Goal: Information Seeking & Learning: Understand process/instructions

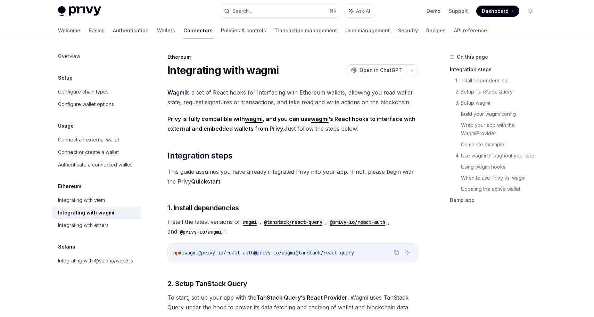
click at [240, 255] on span "@privy-io/react-auth" at bounding box center [226, 253] width 56 height 6
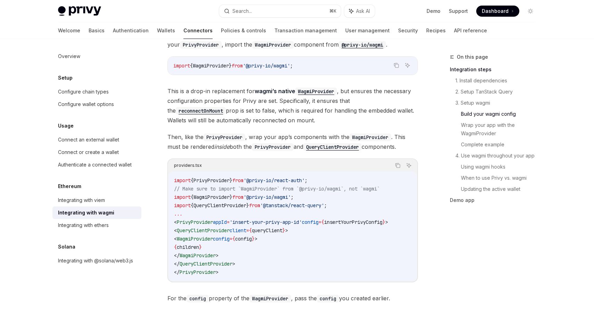
scroll to position [990, 0]
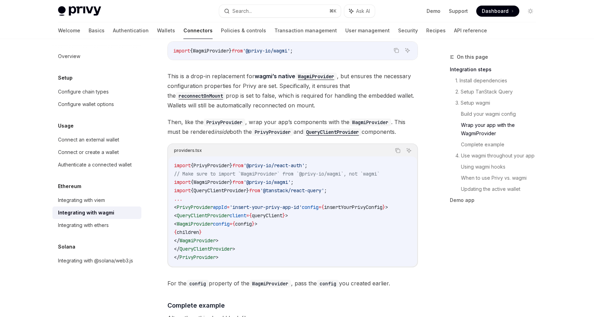
click at [366, 204] on span "insertYourPrivyConfig" at bounding box center [353, 207] width 58 height 6
click at [348, 204] on code "import { PrivyProvider } from '@privy-io/react-auth' ; // Make sure to import `…" at bounding box center [292, 211] width 237 height 100
click at [349, 204] on span "insertYourPrivyConfig" at bounding box center [353, 207] width 58 height 6
click at [351, 204] on span "insertYourPrivyConfig" at bounding box center [353, 207] width 58 height 6
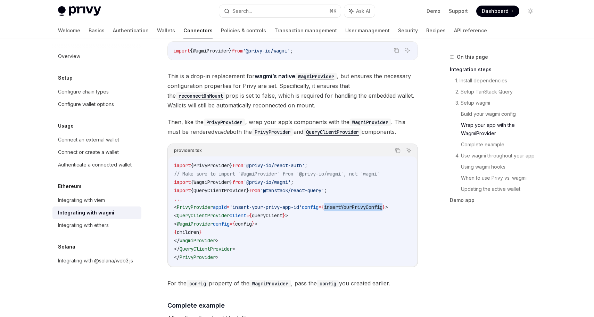
click at [351, 204] on span "insertYourPrivyConfig" at bounding box center [353, 207] width 58 height 6
copy span "insertYourPrivyConfig"
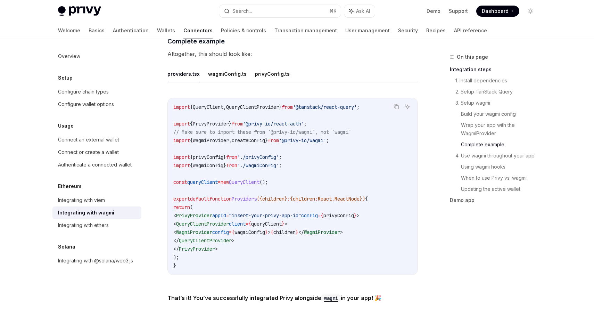
scroll to position [1262, 0]
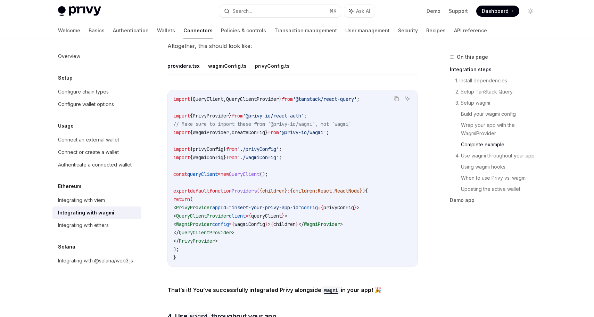
click at [221, 213] on span "QueryClientProvider" at bounding box center [202, 216] width 53 height 6
copy span "QueryClientProvider"
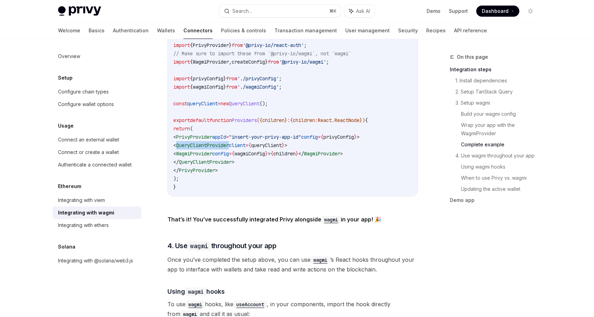
scroll to position [1354, 0]
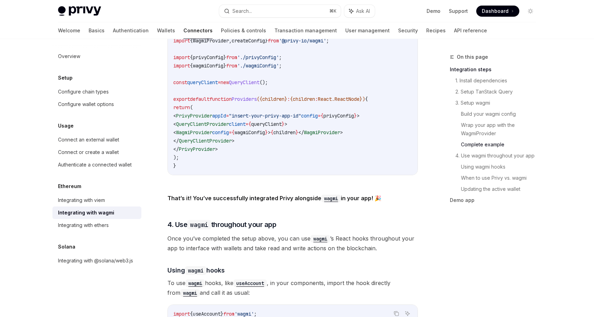
click at [222, 132] on code "import { QueryClient , QueryClientProvider } from '@tanstack/react-query' ; imp…" at bounding box center [292, 86] width 239 height 167
click at [212, 129] on span "WagmiProvider" at bounding box center [194, 132] width 36 height 6
copy span "WagmiProvider"
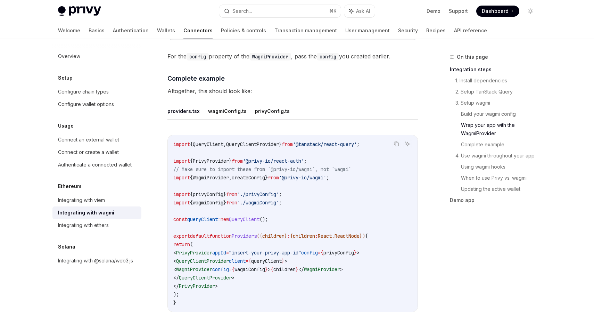
scroll to position [1194, 0]
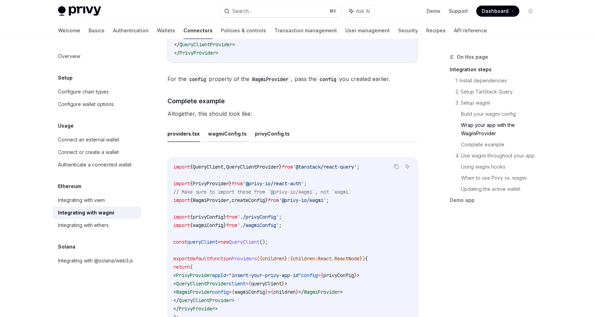
click at [237, 134] on button "wagmiConfig.ts" at bounding box center [227, 133] width 39 height 16
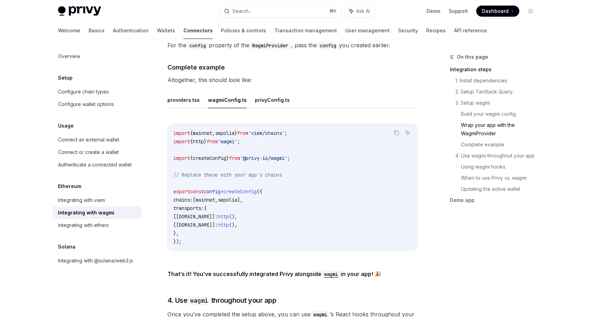
scroll to position [1228, 0]
click at [271, 93] on button "privyConfig.ts" at bounding box center [272, 99] width 35 height 16
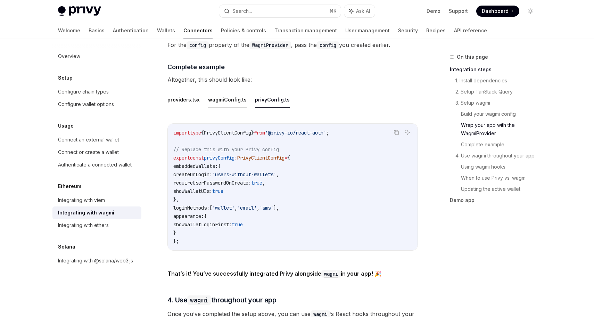
click at [232, 97] on button "wagmiConfig.ts" at bounding box center [227, 99] width 39 height 16
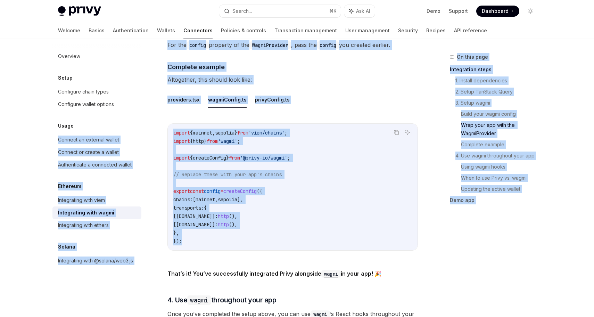
drag, startPoint x: 198, startPoint y: 239, endPoint x: 152, endPoint y: 128, distance: 119.6
copy div "Loremip do sitametc adipis Elitsed do eiusmo t incidi Utlaboreetdo m aliquaeni …"
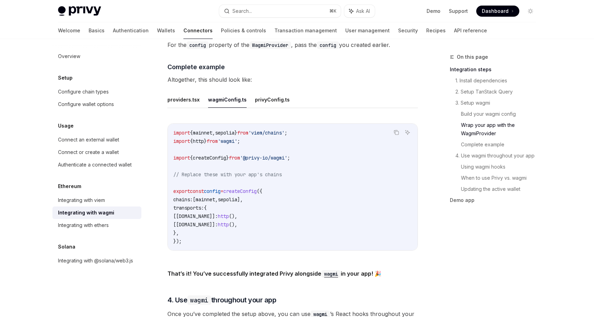
click at [276, 175] on code "import { mainnet , sepolia } from 'viem/chains' ; import { http } from 'wagmi' …" at bounding box center [292, 187] width 239 height 117
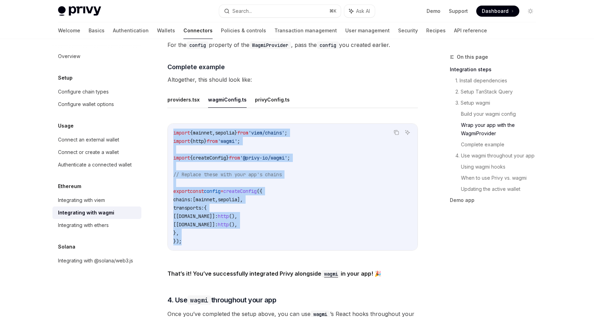
drag, startPoint x: 202, startPoint y: 242, endPoint x: 171, endPoint y: 131, distance: 115.0
click at [171, 131] on div "import { mainnet , sepolia } from 'viem/chains' ; import { http } from 'wagmi' …" at bounding box center [293, 187] width 250 height 126
copy code "import { mainnet , sepolia } from 'viem/chains' ; import { http } from 'wagmi' …"
click at [264, 97] on button "privyConfig.ts" at bounding box center [272, 99] width 35 height 16
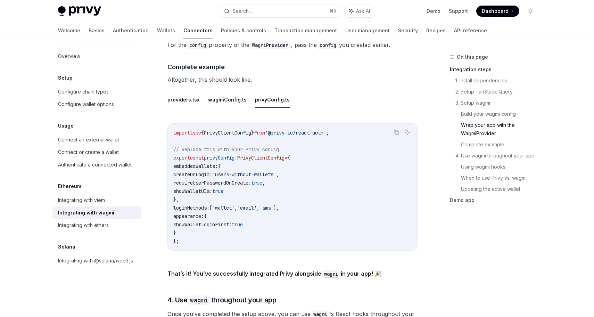
click at [204, 172] on span "createOnLogin:" at bounding box center [192, 174] width 39 height 6
copy code "createOnLogin: 'users-without-wallets' ,"
drag, startPoint x: 191, startPoint y: 197, endPoint x: 167, endPoint y: 161, distance: 42.4
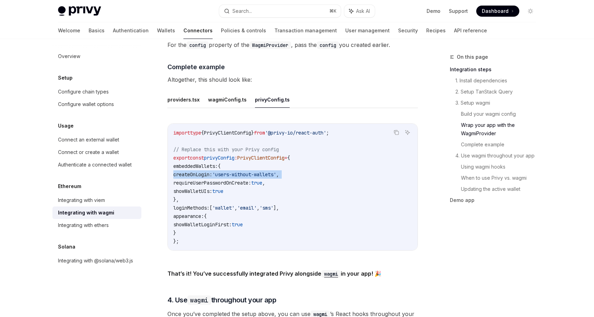
click at [168, 161] on div "import type { PrivyClientConfig } from '@privy-io/react-auth' ; // Replace this…" at bounding box center [293, 187] width 250 height 126
copy code "embeddedWallets: { createOnLogin: 'users-without-wallets' , requireUserPassword…"
click at [279, 173] on span "," at bounding box center [277, 174] width 3 height 6
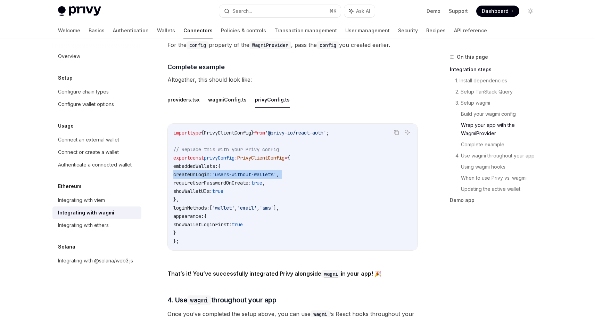
copy code "createOnLogin: 'users-without-wallets' ,"
drag, startPoint x: 268, startPoint y: 186, endPoint x: 162, endPoint y: 170, distance: 107.2
copy code "createOnLogin: 'users-without-wallets' , requireUserPasswordOnCreate: true , sh…"
click at [257, 205] on span "'email'" at bounding box center [246, 208] width 19 height 6
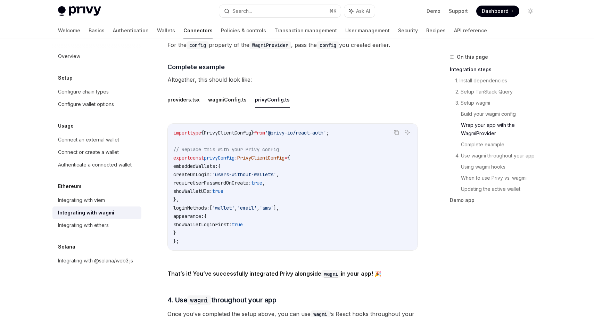
click at [257, 191] on code "import type { PrivyClientConfig } from '@privy-io/react-auth' ; // Replace this…" at bounding box center [292, 187] width 239 height 117
drag, startPoint x: 204, startPoint y: 225, endPoint x: 153, endPoint y: 212, distance: 53.4
copy code "appearance: { showWalletLoginFirst: true }"
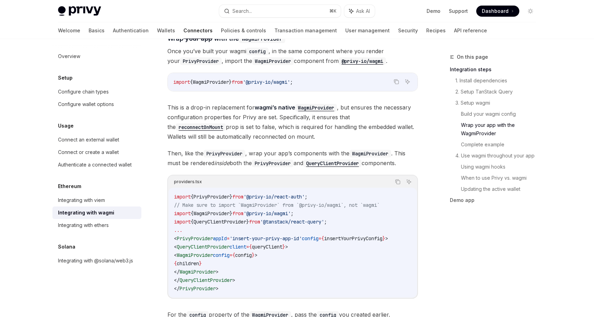
scroll to position [1053, 0]
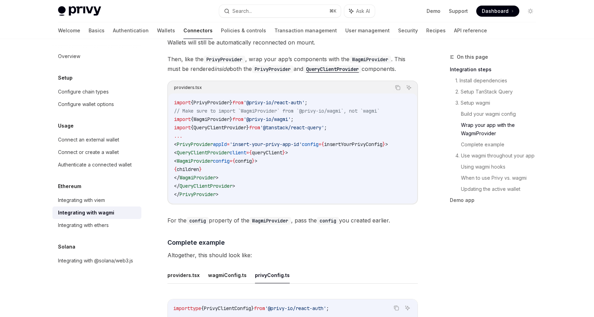
click at [213, 158] on span "WagmiProvider" at bounding box center [195, 161] width 36 height 6
click at [302, 151] on code "import { PrivyProvider } from '@privy-io/react-auth' ; // Make sure to import `…" at bounding box center [292, 148] width 237 height 100
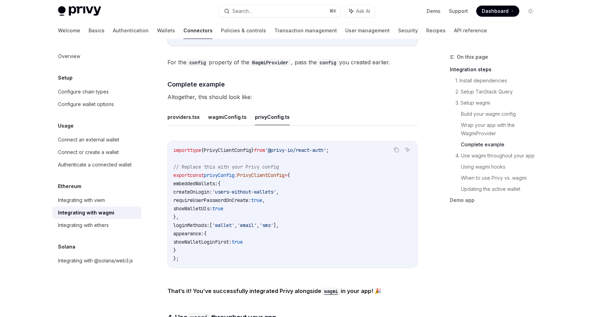
scroll to position [1274, 0]
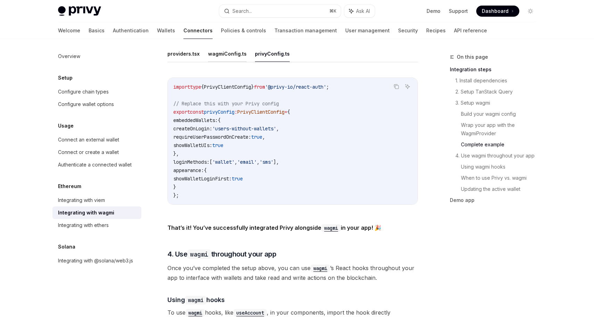
click at [230, 51] on button "wagmiConfig.ts" at bounding box center [227, 54] width 39 height 16
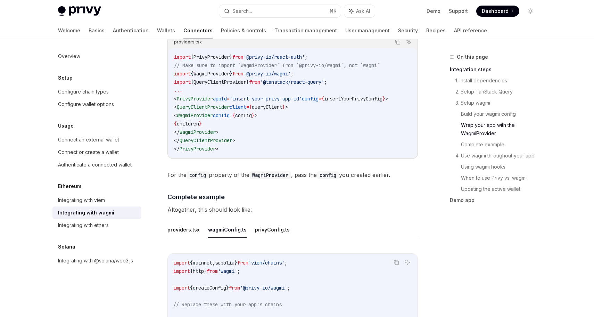
scroll to position [1039, 0]
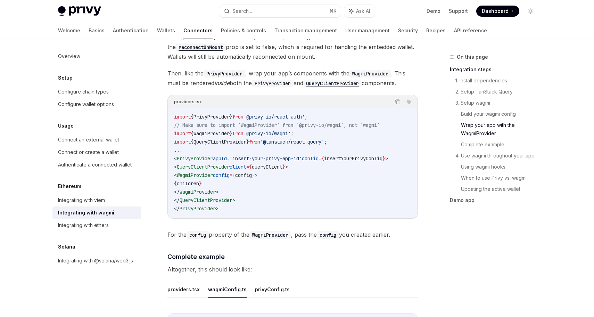
drag, startPoint x: 186, startPoint y: 168, endPoint x: 293, endPoint y: 166, distance: 107.0
click at [293, 166] on code "import { PrivyProvider } from '@privy-io/react-auth' ; // Make sure to import `…" at bounding box center [292, 163] width 237 height 100
click at [241, 130] on span "from" at bounding box center [237, 133] width 11 height 6
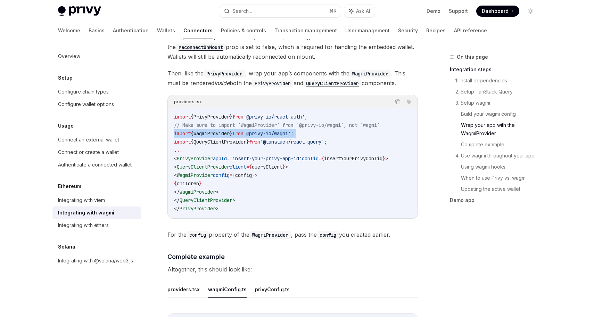
drag, startPoint x: 186, startPoint y: 168, endPoint x: 355, endPoint y: 168, distance: 169.6
click at [355, 168] on code "import { PrivyProvider } from '@privy-io/react-auth' ; // Make sure to import `…" at bounding box center [292, 163] width 237 height 100
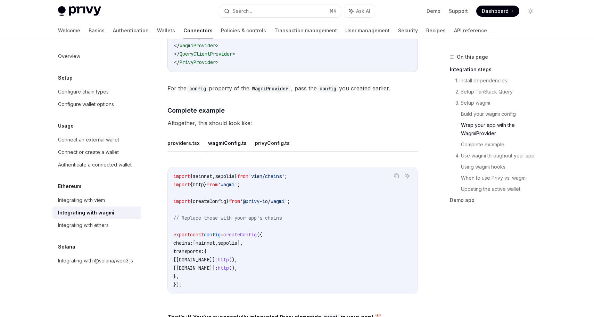
scroll to position [1214, 0]
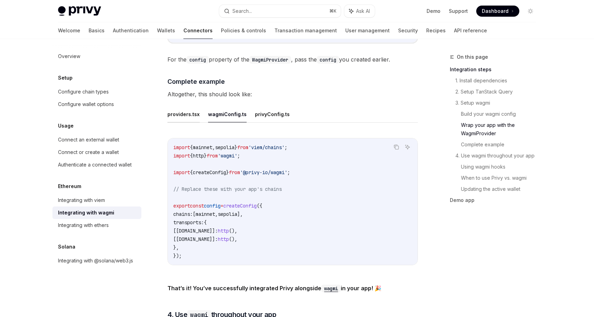
click at [182, 112] on button "providers.tsx" at bounding box center [183, 114] width 32 height 16
type textarea "*"
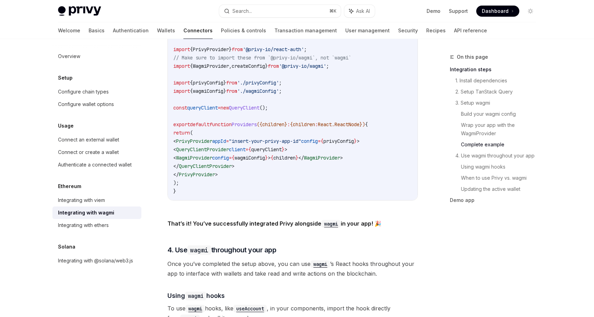
scroll to position [1280, 0]
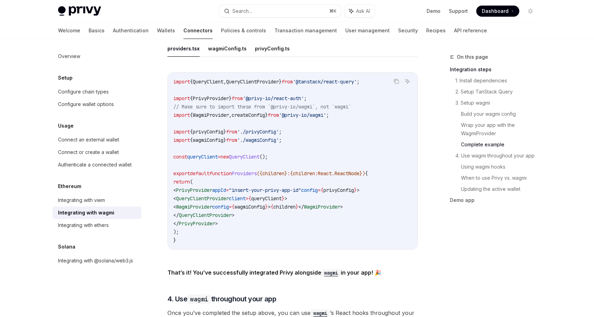
drag, startPoint x: 191, startPoint y: 193, endPoint x: 350, endPoint y: 193, distance: 159.2
click at [350, 193] on code "import { QueryClient , QueryClientProvider } from '@tanstack/react-query' ; imp…" at bounding box center [292, 160] width 239 height 167
click at [229, 196] on span "QueryClientProvider" at bounding box center [202, 198] width 53 height 6
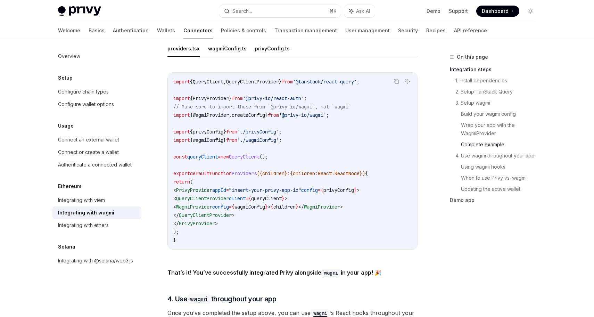
click at [278, 79] on span "QueryClientProvider" at bounding box center [252, 82] width 53 height 6
click at [218, 154] on span "queryClient" at bounding box center [202, 157] width 31 height 6
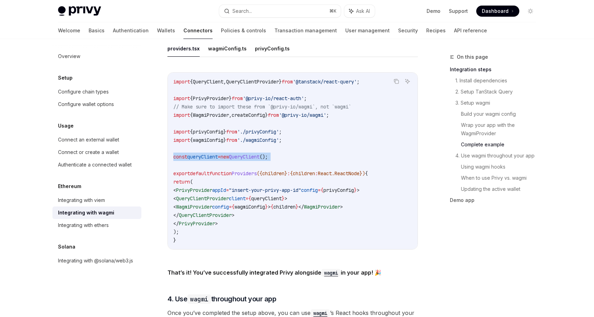
click at [218, 154] on span "queryClient" at bounding box center [202, 157] width 31 height 6
click at [212, 204] on span "WagmiProvider" at bounding box center [194, 207] width 36 height 6
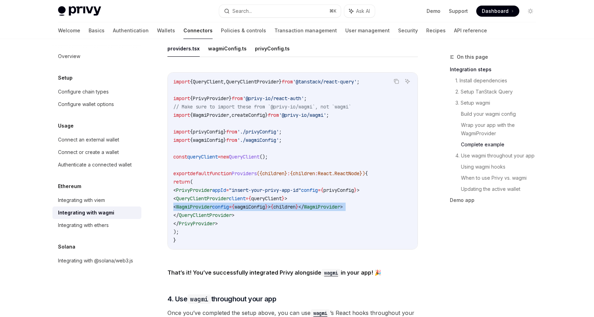
click at [212, 204] on span "WagmiProvider" at bounding box center [194, 207] width 36 height 6
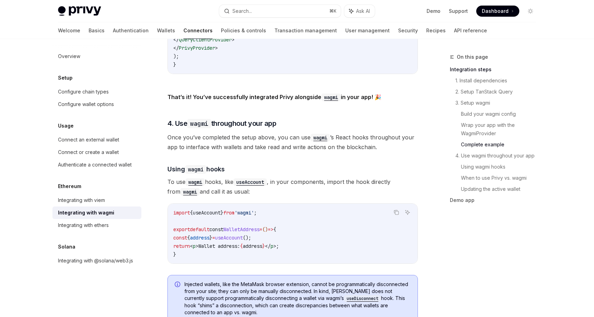
scroll to position [1456, 0]
click at [215, 234] on span "=" at bounding box center [213, 237] width 3 height 6
